Goal: Task Accomplishment & Management: Use online tool/utility

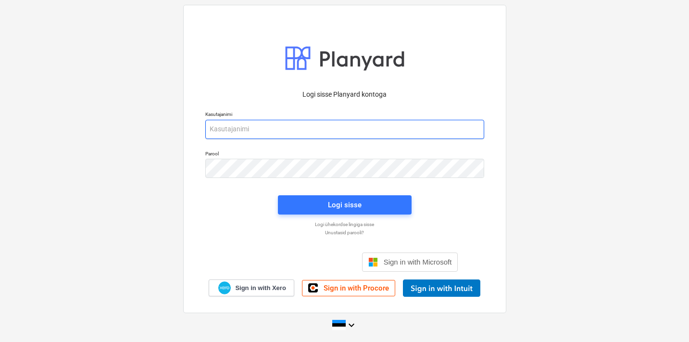
type input "[EMAIL_ADDRESS][DOMAIN_NAME]"
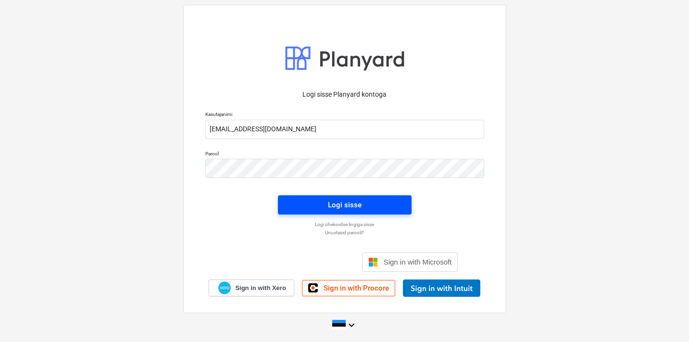
click at [313, 207] on span "Logi sisse" at bounding box center [345, 205] width 111 height 13
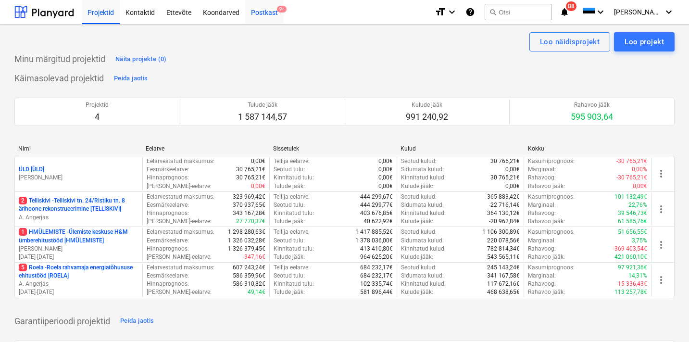
click at [273, 16] on div "Postkast 9+" at bounding box center [264, 12] width 38 height 25
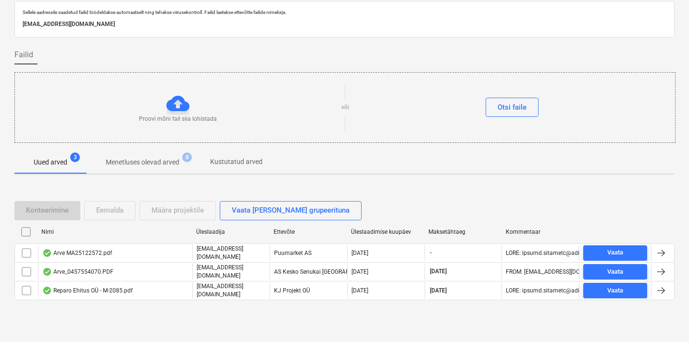
scroll to position [31, 0]
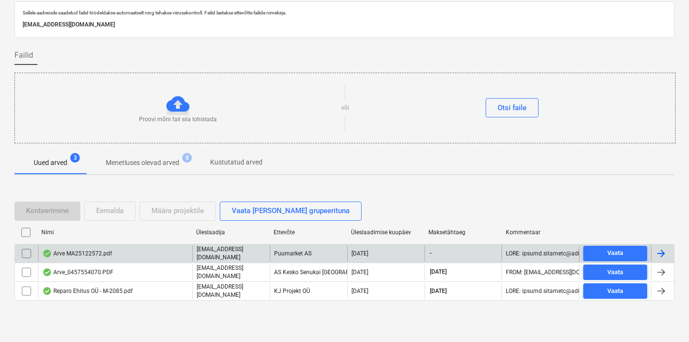
click at [229, 253] on p "[EMAIL_ADDRESS][DOMAIN_NAME]" at bounding box center [231, 253] width 69 height 16
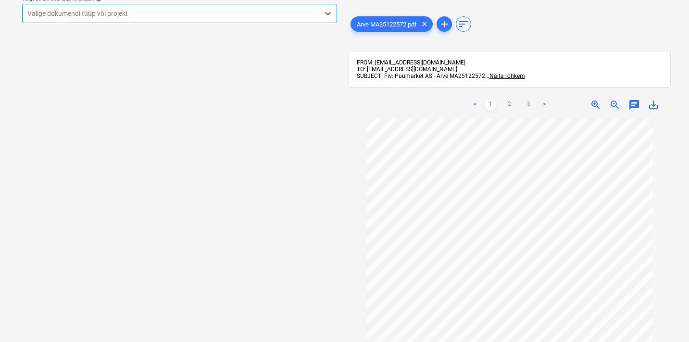
scroll to position [31, 0]
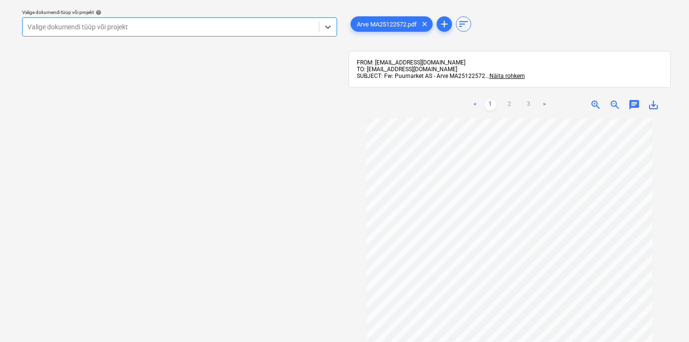
click at [510, 101] on link "2" at bounding box center [510, 105] width 12 height 12
click at [530, 104] on link "3" at bounding box center [529, 105] width 12 height 12
click at [499, 76] on span "Näita rohkem" at bounding box center [508, 76] width 36 height 7
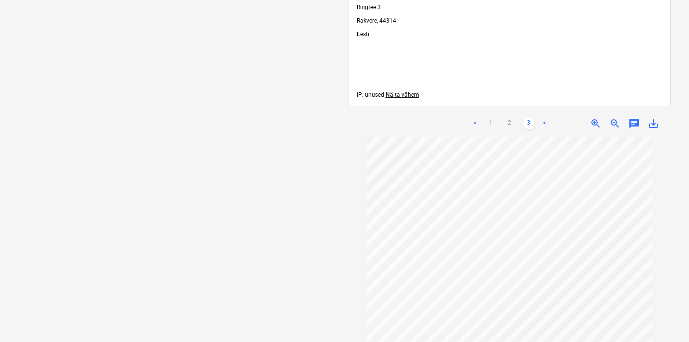
scroll to position [338, 4]
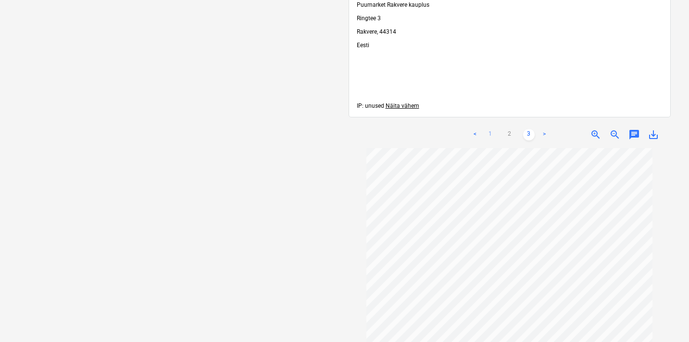
click at [487, 140] on link "1" at bounding box center [491, 135] width 12 height 12
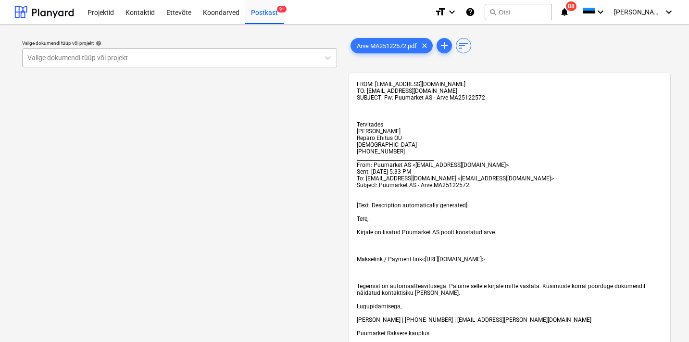
scroll to position [0, 4]
click at [118, 58] on div "Valige dokumendi tüüp või projekt" at bounding box center [170, 58] width 287 height 8
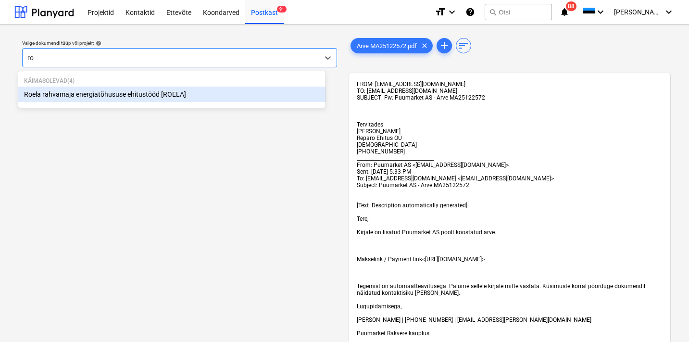
type input "[PERSON_NAME]"
click at [75, 95] on div "Roela rahvamaja energiatõhususe ehitustööd [ROELA]" at bounding box center [171, 94] width 307 height 15
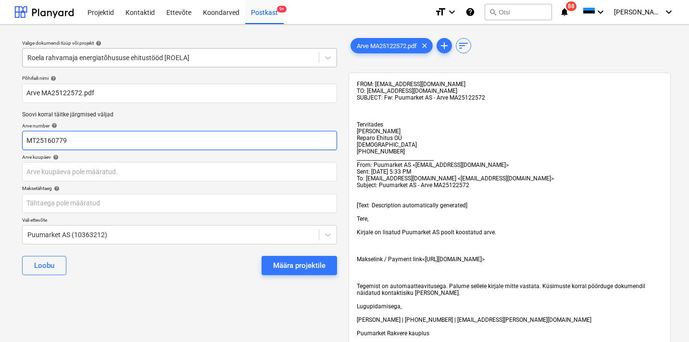
click at [63, 139] on input "MT25160779" at bounding box center [179, 140] width 315 height 19
drag, startPoint x: 55, startPoint y: 141, endPoint x: -13, endPoint y: 134, distance: 68.2
click at [0, 134] on html "Projektid Kontaktid Ettevõte Koondarved Postkast 9+ format_size keyboard_arrow_…" at bounding box center [344, 171] width 689 height 342
type input "MA25122572"
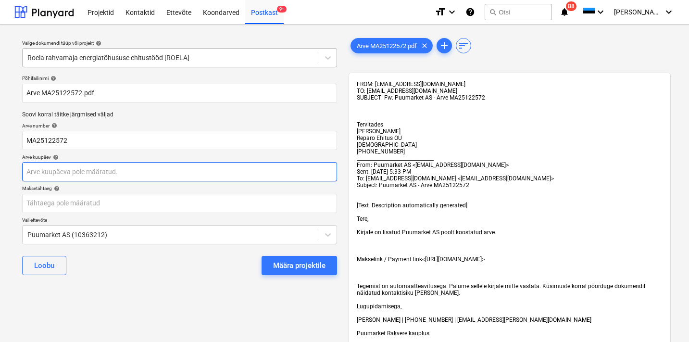
click at [59, 169] on body "Projektid Kontaktid Ettevõte Koondarved Postkast 9+ format_size keyboard_arrow_…" at bounding box center [344, 171] width 689 height 342
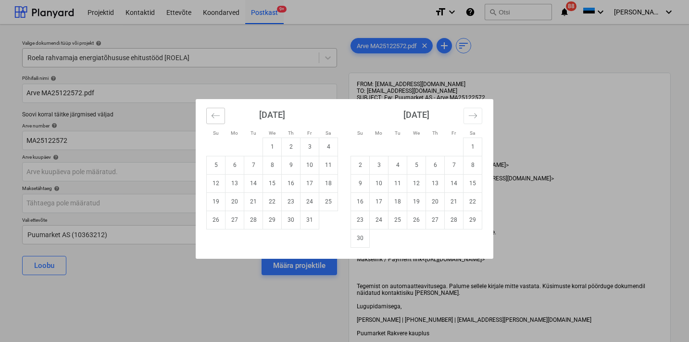
click at [218, 116] on icon "Move backward to switch to the previous month." at bounding box center [215, 115] width 9 height 9
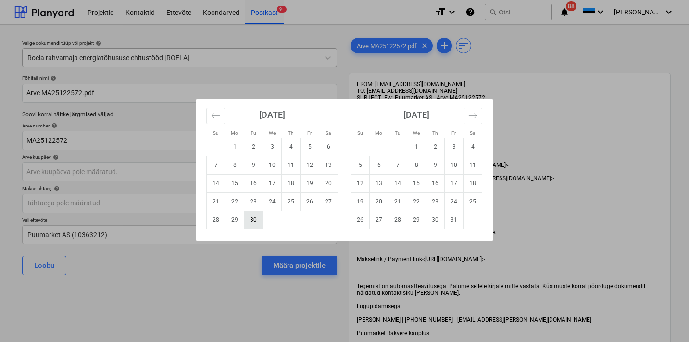
click at [253, 219] on td "30" at bounding box center [253, 220] width 19 height 18
type input "[DATE]"
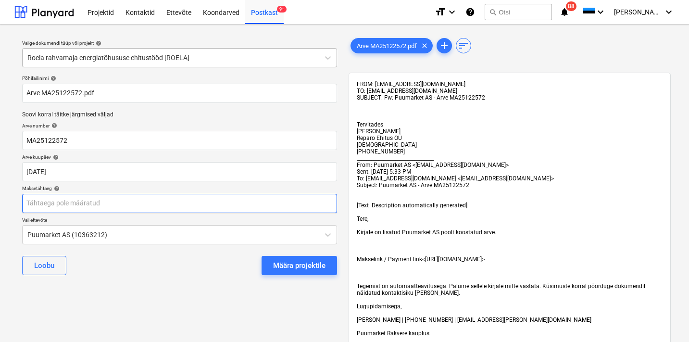
click at [54, 204] on body "Projektid Kontaktid Ettevõte Koondarved Postkast 9+ format_size keyboard_arrow_…" at bounding box center [344, 171] width 689 height 342
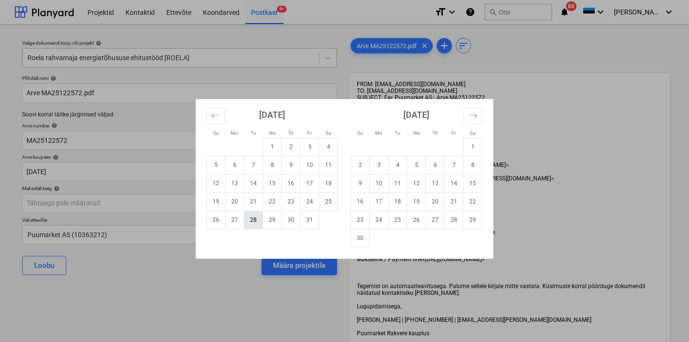
click at [255, 222] on td "28" at bounding box center [253, 220] width 19 height 18
type input "[DATE]"
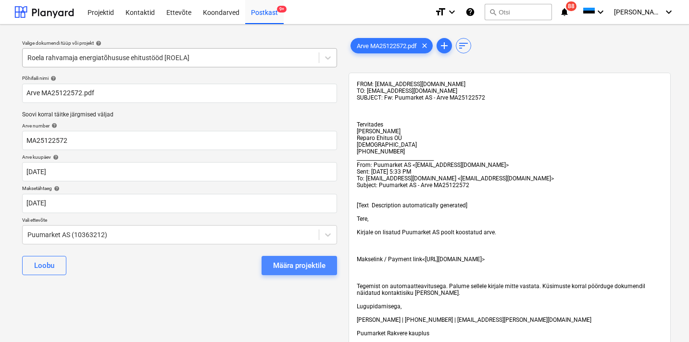
click at [301, 262] on div "Määra projektile" at bounding box center [299, 265] width 52 height 13
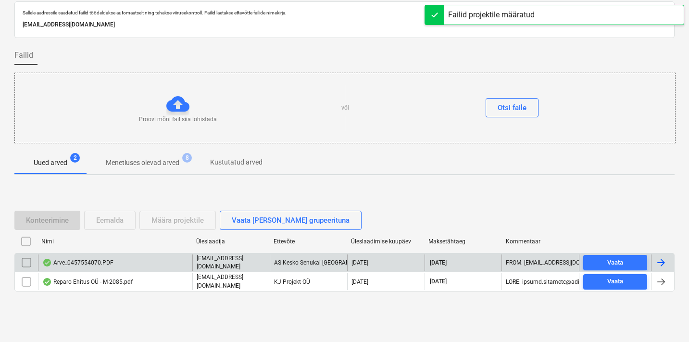
click at [222, 263] on p "[EMAIL_ADDRESS][DOMAIN_NAME]" at bounding box center [231, 262] width 69 height 16
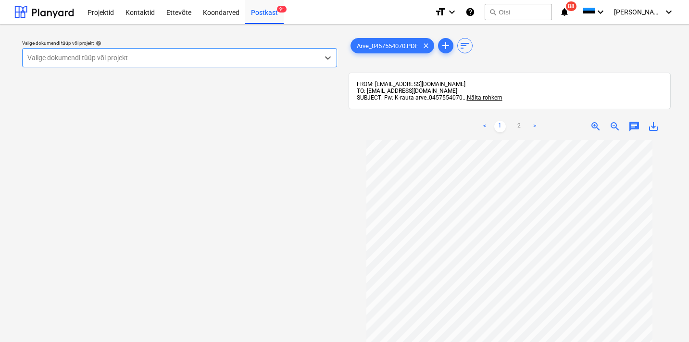
scroll to position [0, 0]
click at [107, 59] on div "Valige dokumendi tüüp või projekt" at bounding box center [170, 58] width 287 height 8
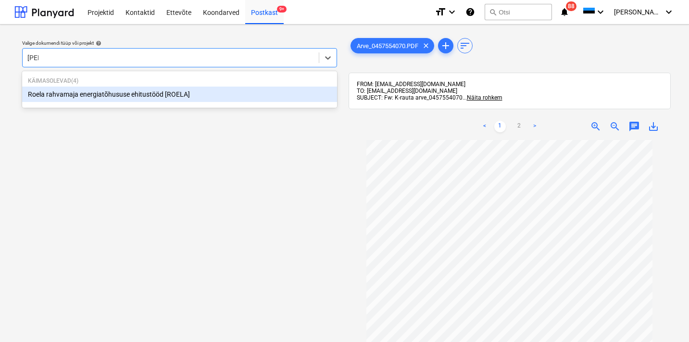
type input "[PERSON_NAME]"
click at [77, 94] on div "Roela rahvamaja energiatõhususe ehitustööd [ROELA]" at bounding box center [179, 94] width 315 height 15
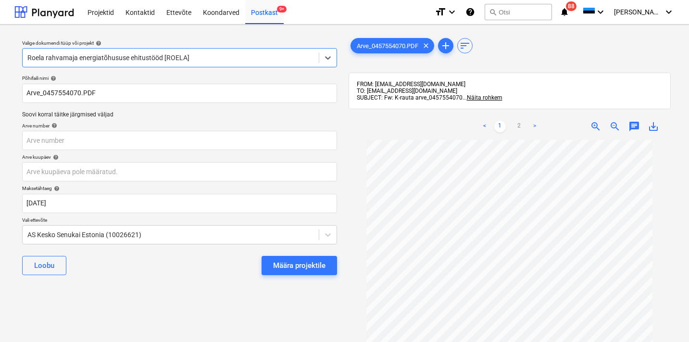
scroll to position [38, 0]
click at [68, 145] on input "text" at bounding box center [179, 140] width 315 height 19
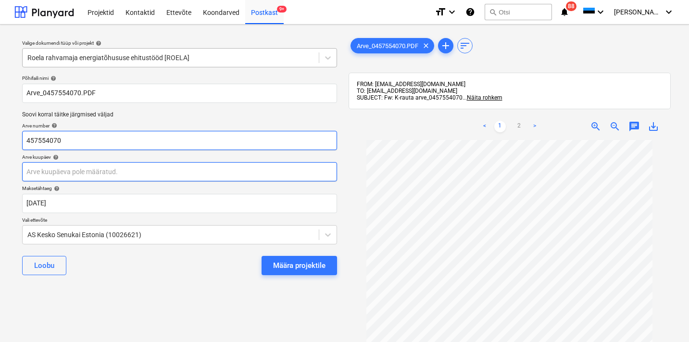
type input "457554070"
click at [60, 173] on body "Projektid Kontaktid Ettevõte Koondarved Postkast 9+ format_size keyboard_arrow_…" at bounding box center [344, 171] width 689 height 342
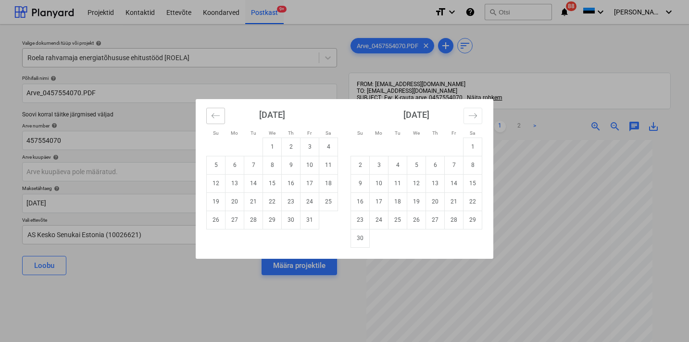
click at [215, 116] on icon "Move backward to switch to the previous month." at bounding box center [215, 115] width 9 height 9
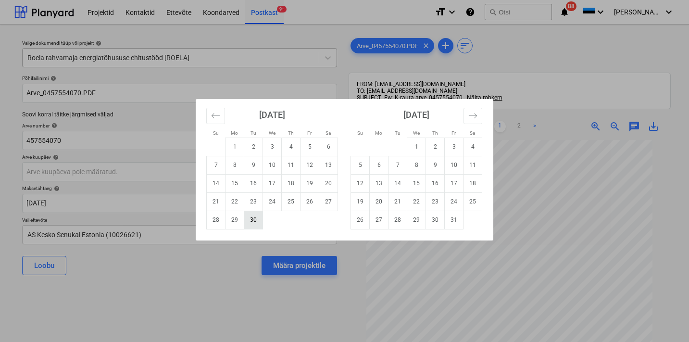
click at [252, 217] on td "30" at bounding box center [253, 220] width 19 height 18
type input "[DATE]"
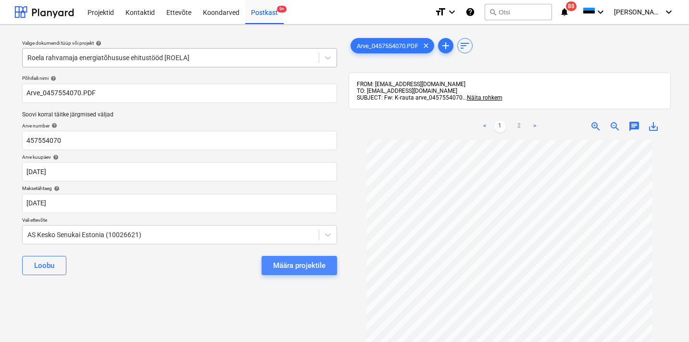
click at [299, 267] on div "Määra projektile" at bounding box center [299, 265] width 52 height 13
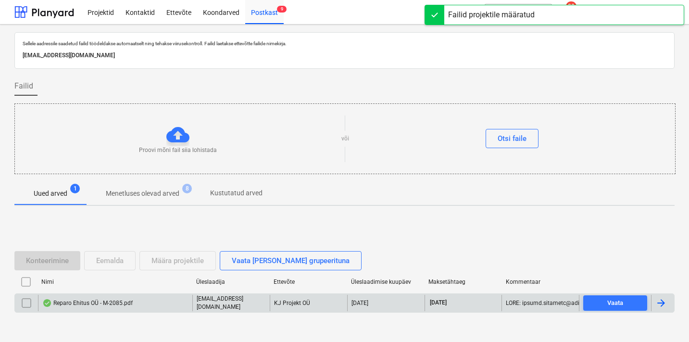
click at [106, 305] on div "Reparo Ehitus OÜ - M-2085.pdf" at bounding box center [87, 303] width 90 height 8
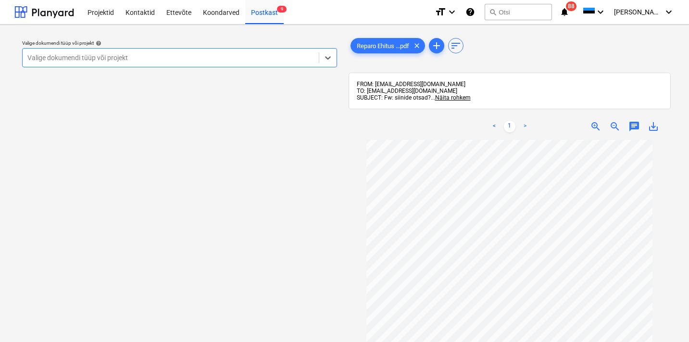
scroll to position [4, 0]
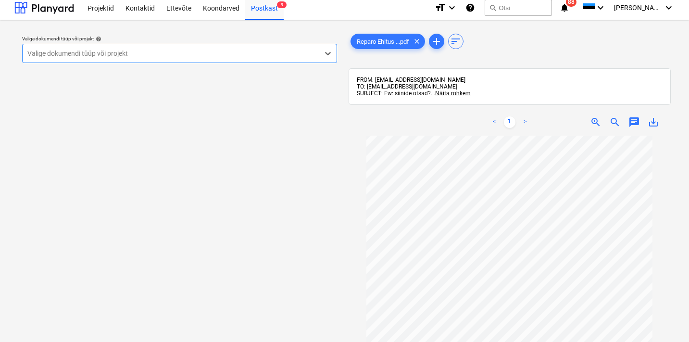
click at [118, 55] on div "Valige dokumendi tüüp või projekt" at bounding box center [170, 54] width 287 height 8
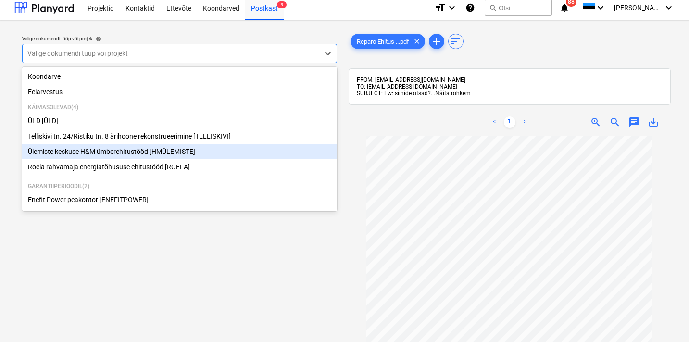
click at [120, 156] on div "Ülemiste keskuse H&M ümberehitustööd [HMÜLEMISTE]" at bounding box center [179, 151] width 315 height 15
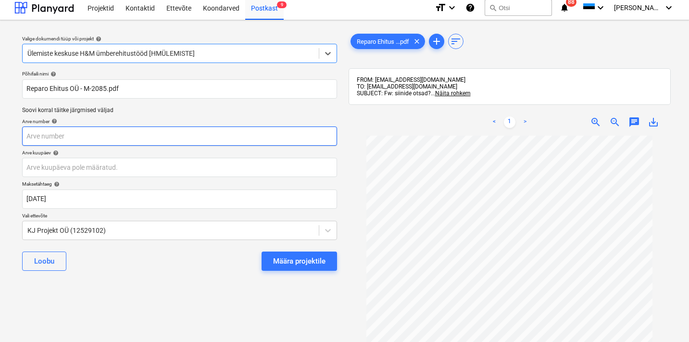
click at [82, 137] on input "text" at bounding box center [179, 135] width 315 height 19
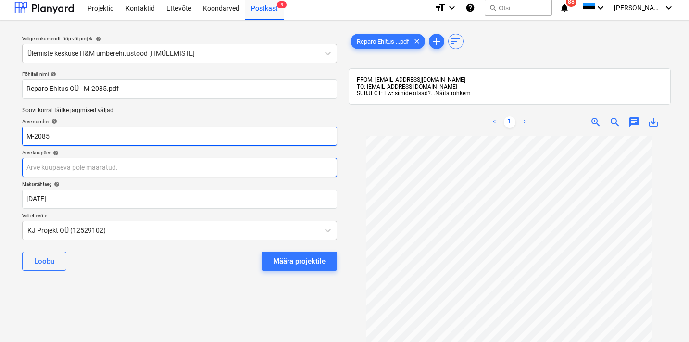
type input "M-2085"
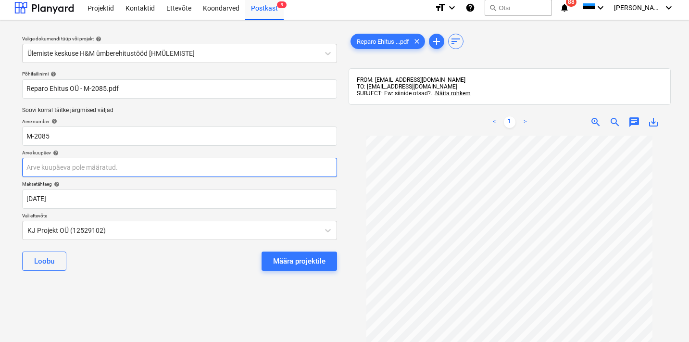
click at [105, 169] on body "Projektid Kontaktid Ettevõte Koondarved Postkast 9 format_size keyboard_arrow_d…" at bounding box center [344, 167] width 689 height 342
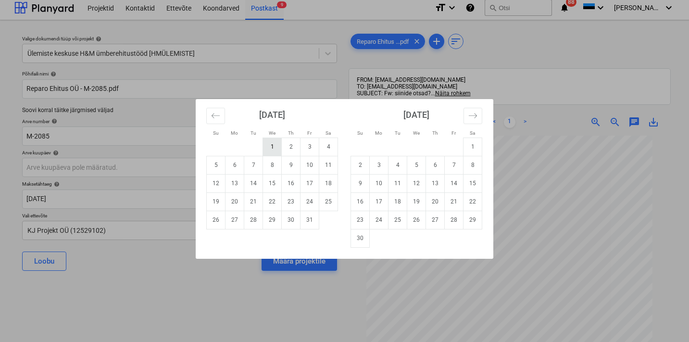
click at [273, 144] on td "1" at bounding box center [272, 147] width 19 height 18
type input "[DATE]"
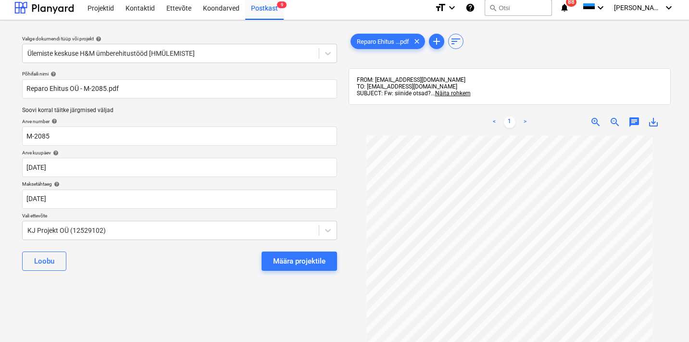
scroll to position [10, 0]
click at [302, 262] on div "Määra projektile" at bounding box center [299, 261] width 52 height 13
